Goal: Browse casually: Explore the website without a specific task or goal

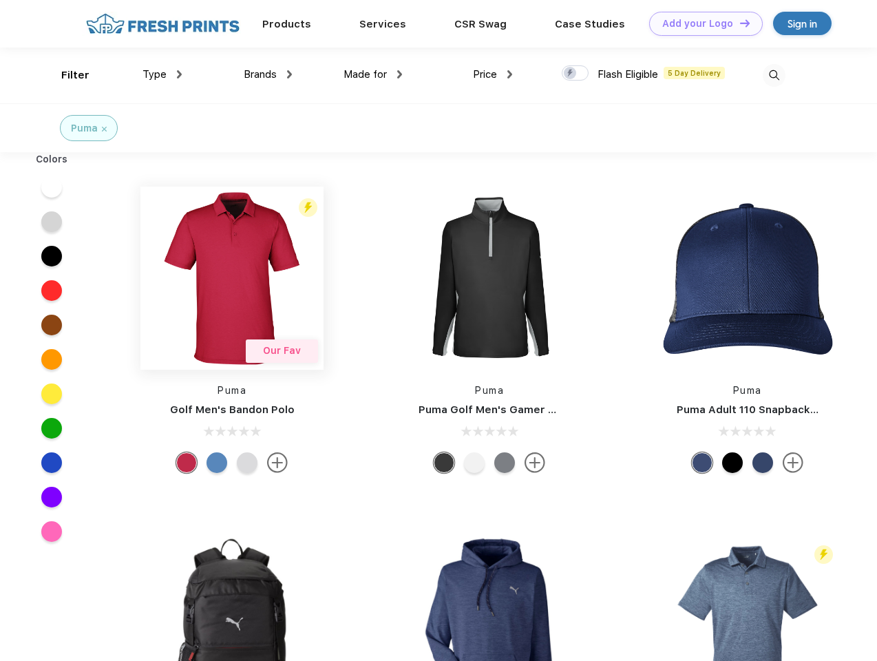
scroll to position [1, 0]
click at [700, 23] on link "Add your Logo Design Tool" at bounding box center [706, 24] width 114 height 24
click at [0, 0] on div "Design Tool" at bounding box center [0, 0] width 0 height 0
click at [738, 23] on link "Add your Logo Design Tool" at bounding box center [706, 24] width 114 height 24
click at [66, 75] on div "Filter" at bounding box center [75, 75] width 28 height 16
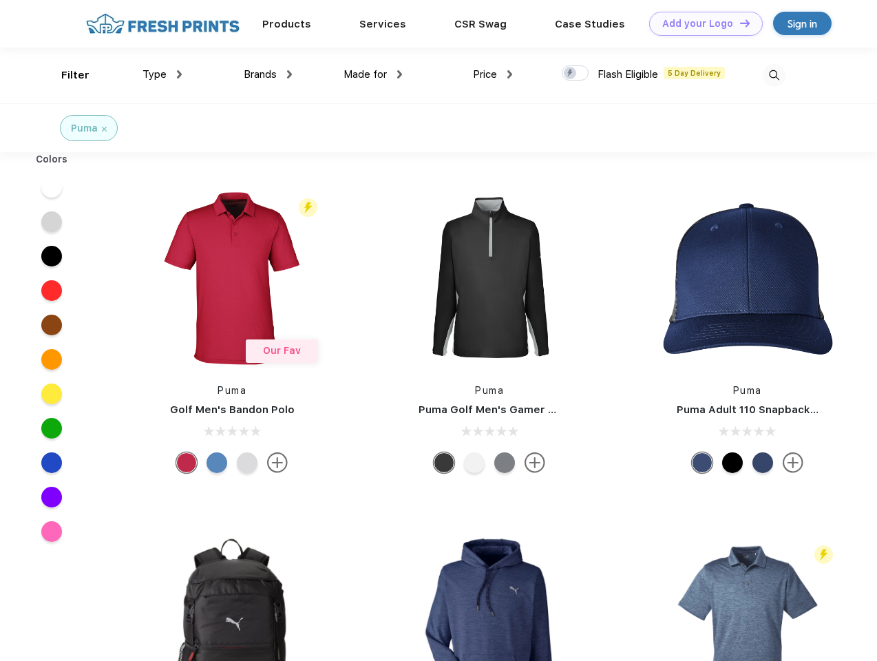
click at [162, 74] on span "Type" at bounding box center [154, 74] width 24 height 12
click at [268, 74] on span "Brands" at bounding box center [260, 74] width 33 height 12
click at [373, 74] on span "Made for" at bounding box center [364, 74] width 43 height 12
click at [493, 74] on span "Price" at bounding box center [485, 74] width 24 height 12
click at [575, 74] on div at bounding box center [574, 72] width 27 height 15
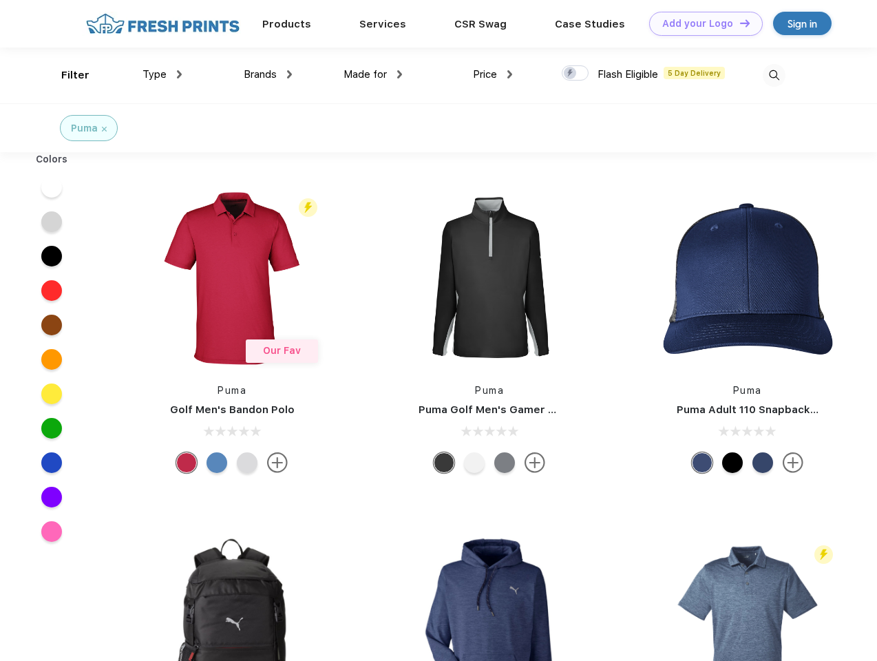
click at [570, 74] on input "checkbox" at bounding box center [565, 69] width 9 height 9
click at [773, 75] on img at bounding box center [773, 75] width 23 height 23
